Goal: Register for event/course

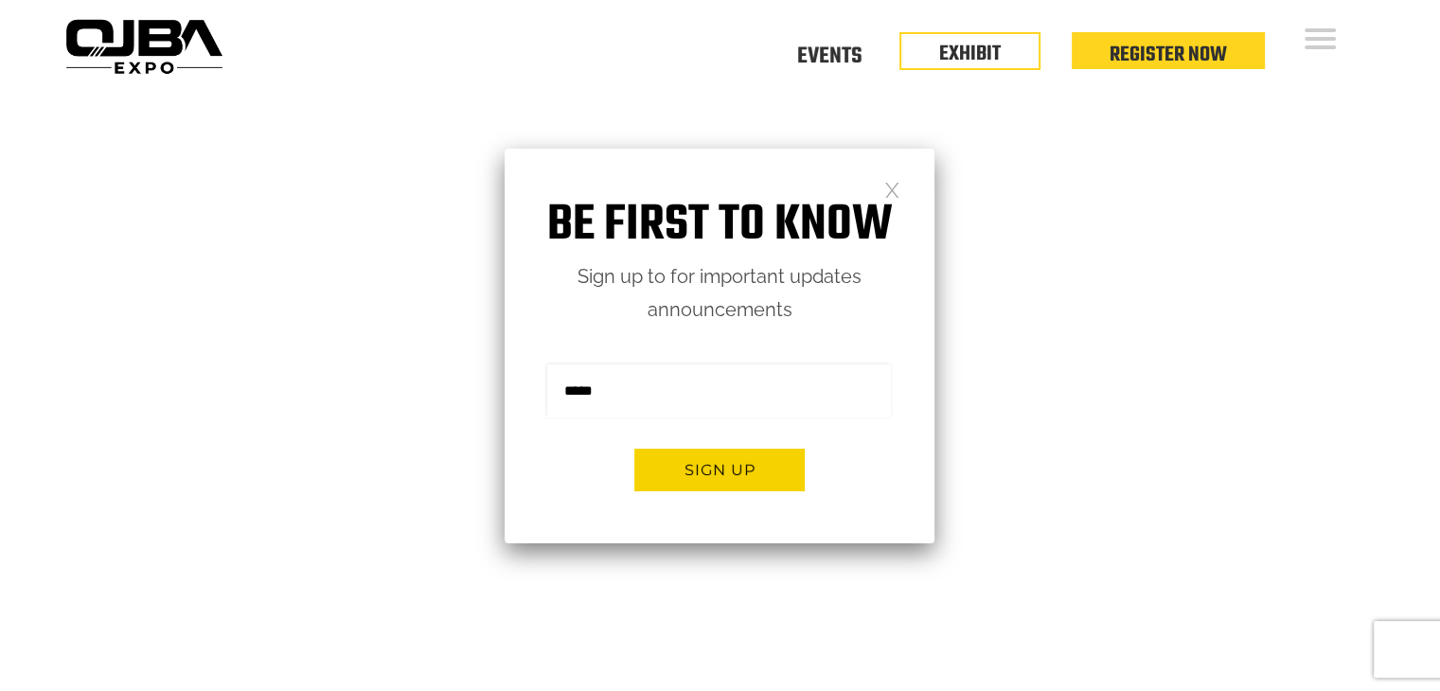
scroll to position [284, 0]
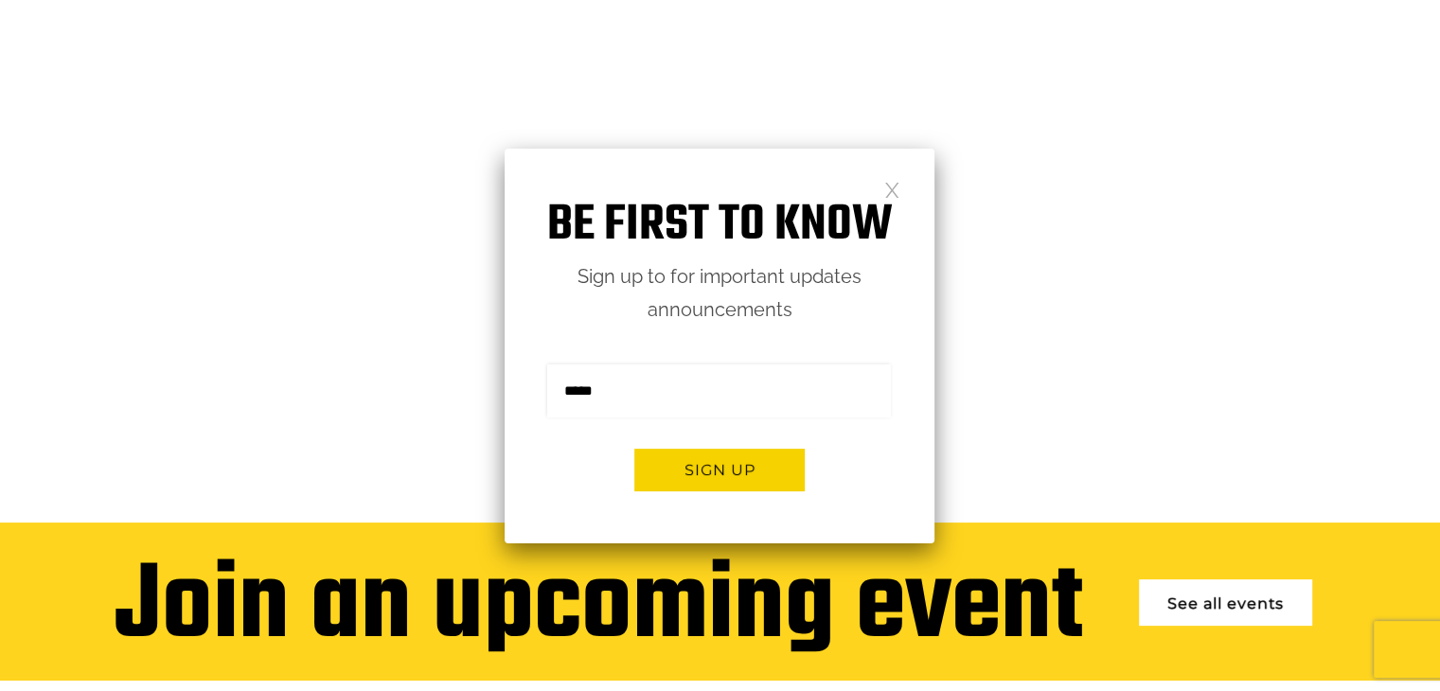
click at [887, 191] on link at bounding box center [892, 189] width 16 height 16
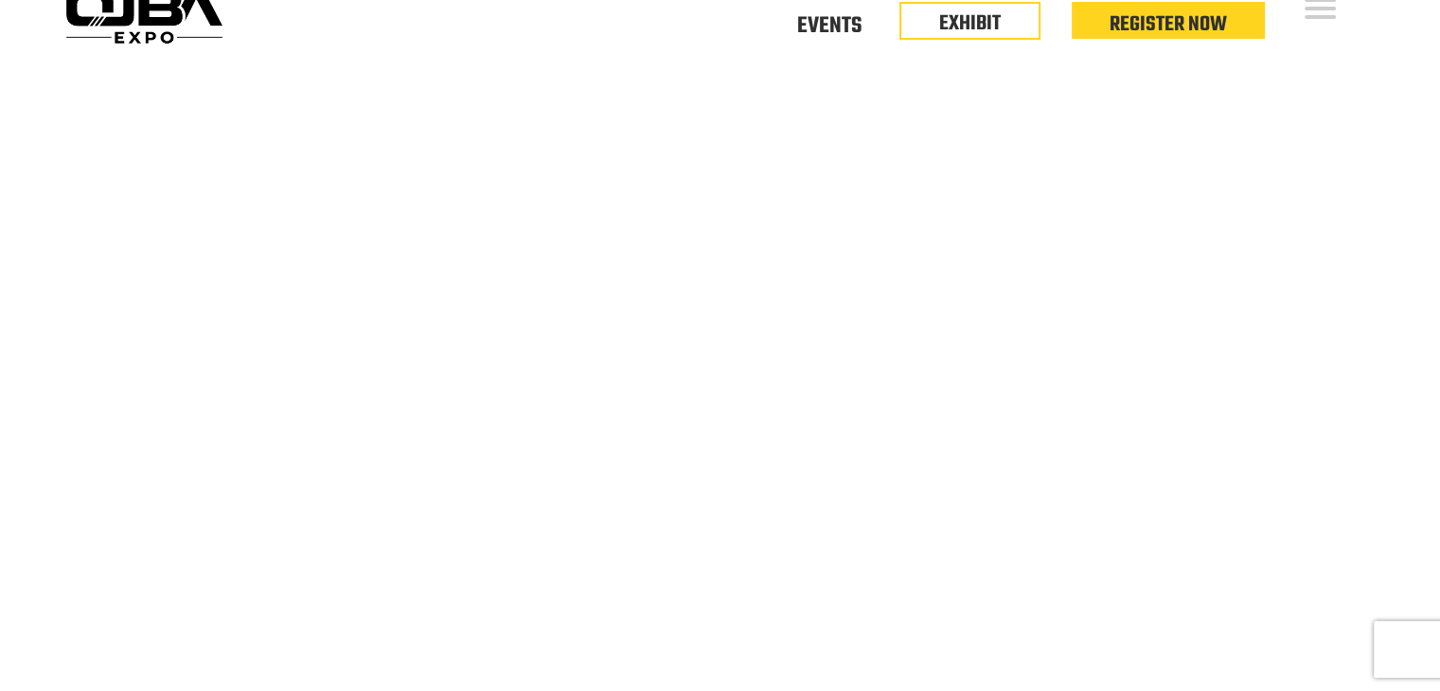
scroll to position [0, 0]
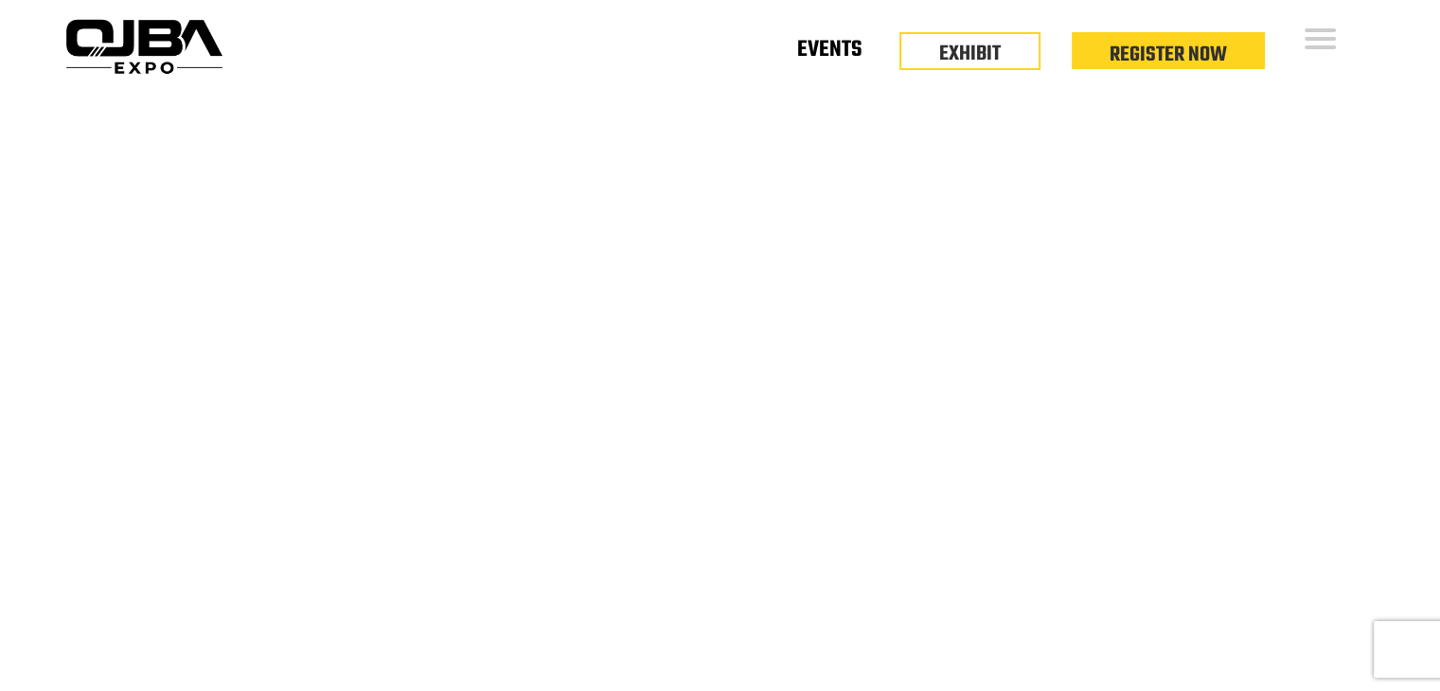
click at [835, 50] on link "Events" at bounding box center [829, 53] width 64 height 7
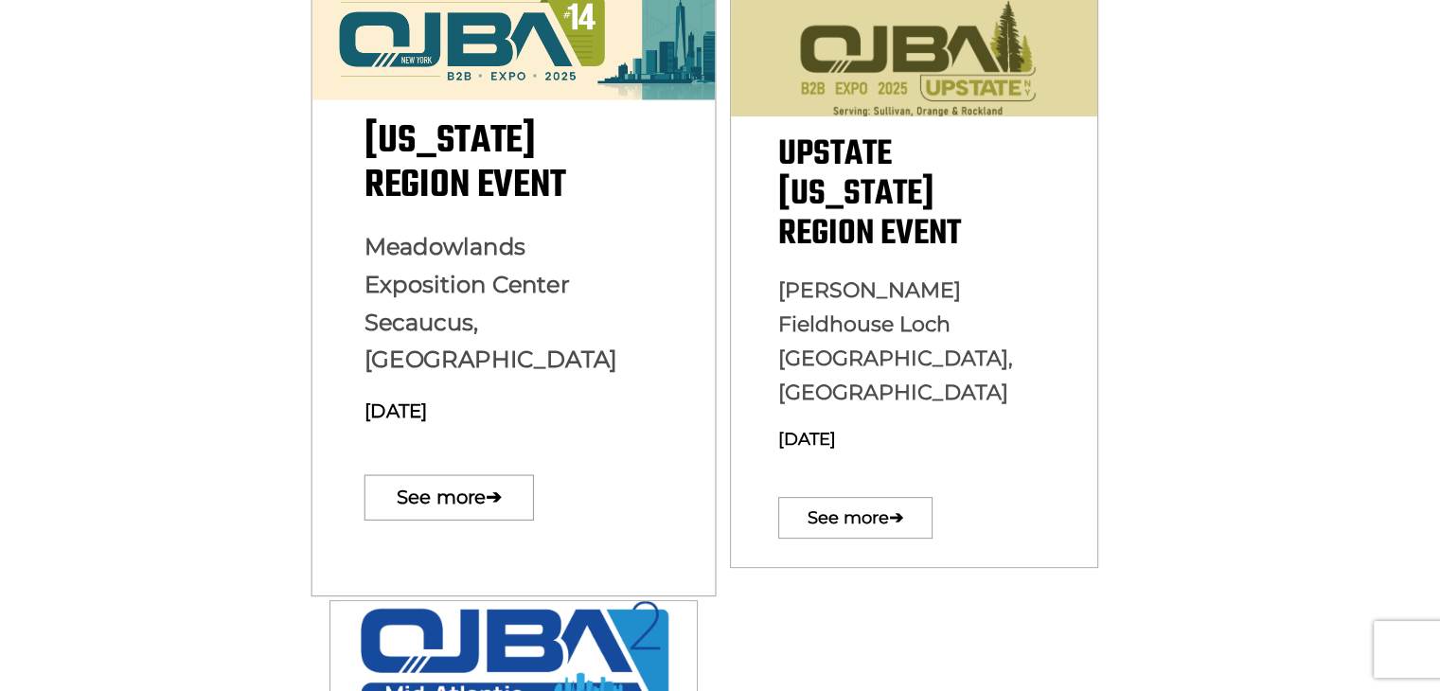
scroll to position [568, 0]
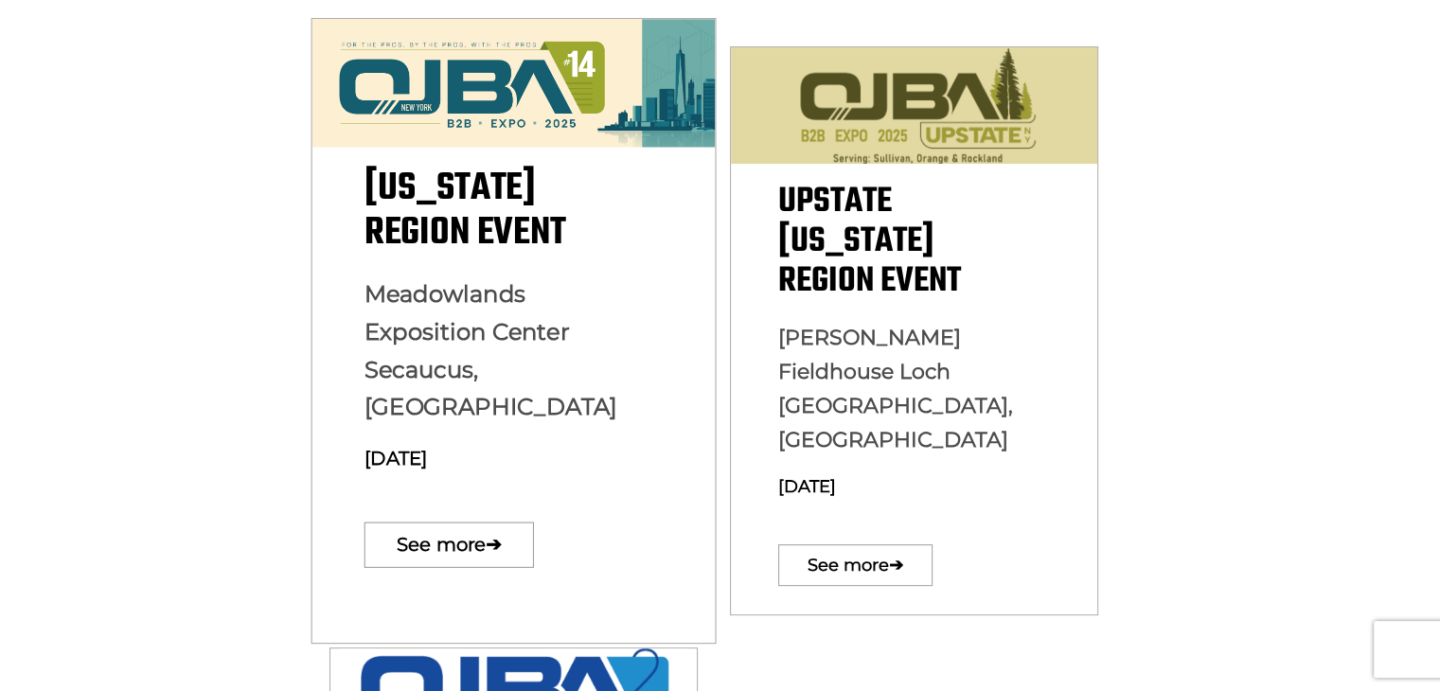
click at [441, 283] on span "Meadowlands Exposition Center Secaucus, NJ" at bounding box center [490, 350] width 253 height 141
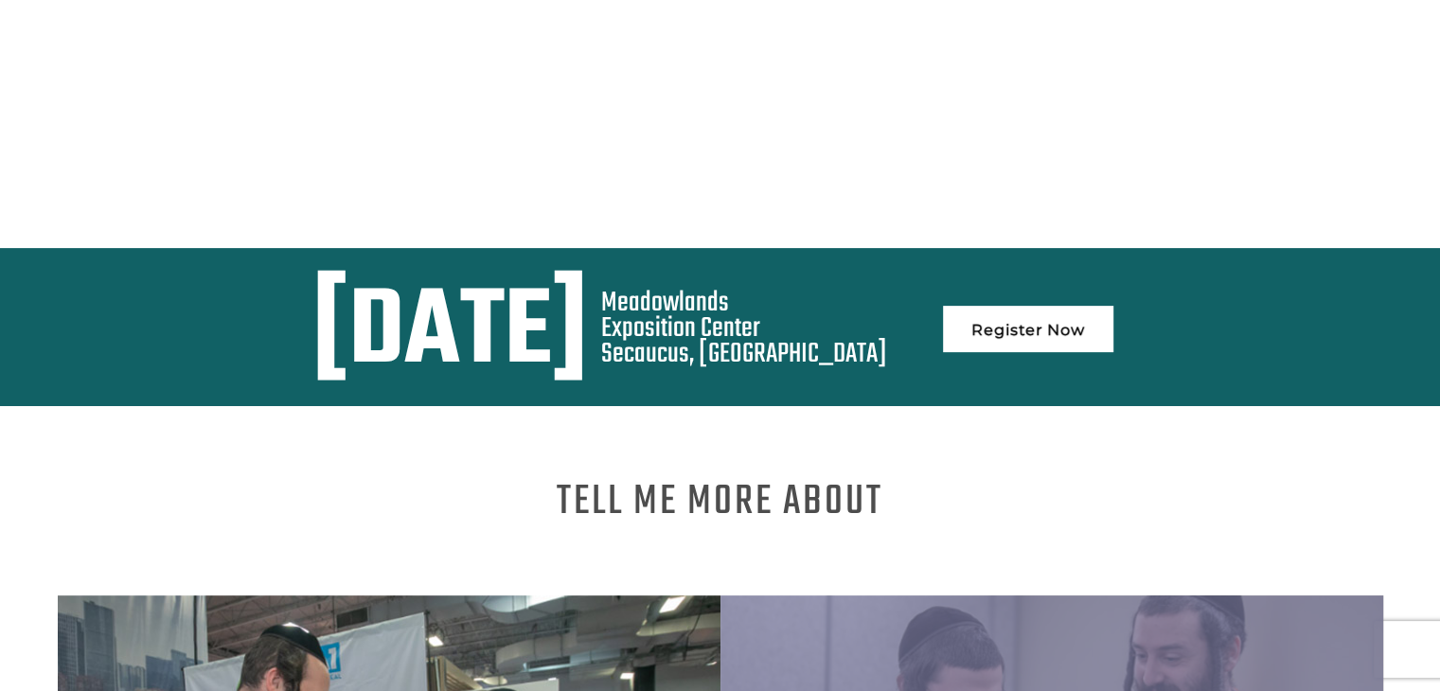
scroll to position [284, 0]
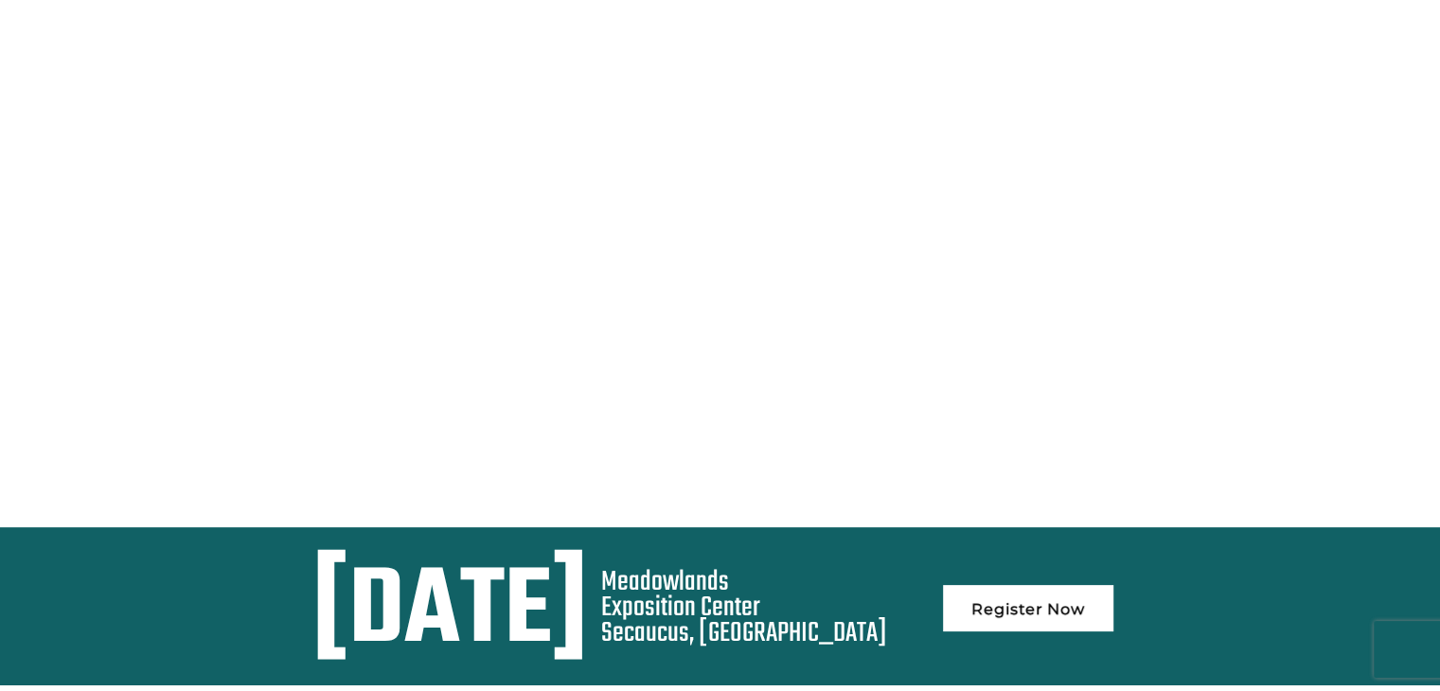
click at [1113, 607] on link "Register Now" at bounding box center [1028, 608] width 170 height 46
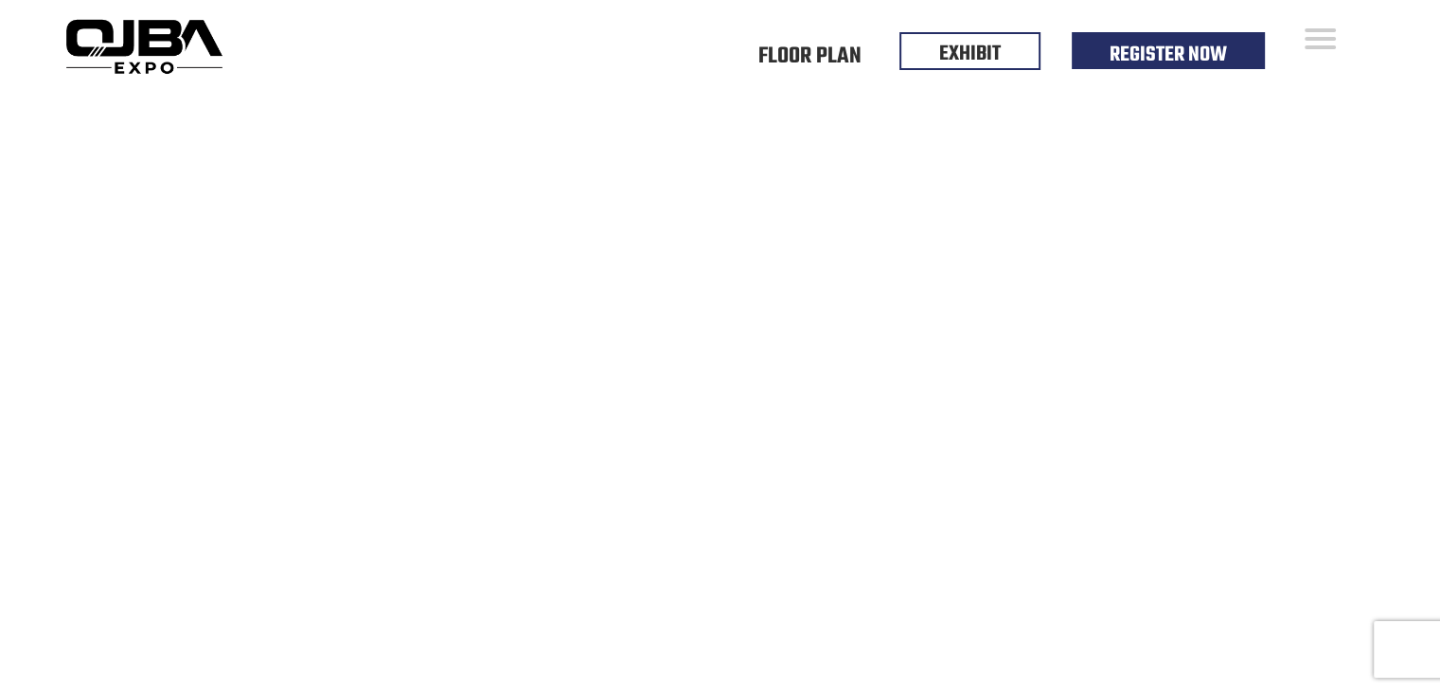
click at [306, 46] on div "Floor Plan Floor Plan Events Floor Plan EXHIBIT Register Now" at bounding box center [806, 46] width 1153 height 92
